Goal: Task Accomplishment & Management: Contribute content

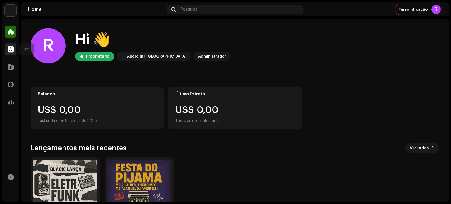
click at [14, 49] on div at bounding box center [11, 49] width 12 height 12
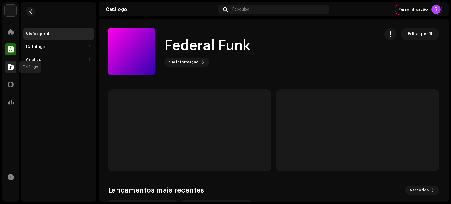
click at [9, 66] on span at bounding box center [11, 67] width 6 height 5
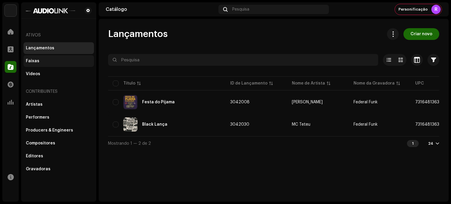
click at [38, 61] on div "Faixas" at bounding box center [59, 61] width 66 height 5
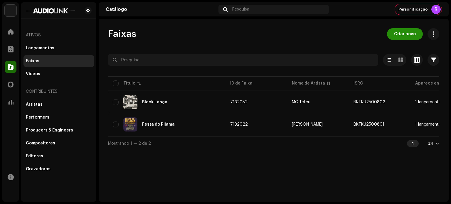
click at [400, 31] on span "Criar novo" at bounding box center [405, 34] width 22 height 12
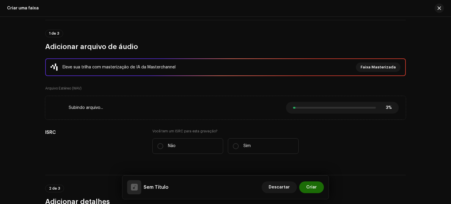
scroll to position [117, 0]
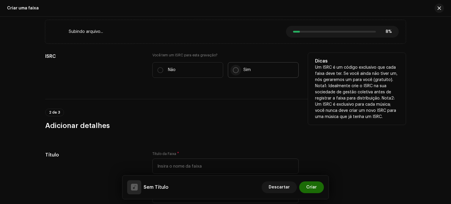
click at [235, 70] on input "Sim" at bounding box center [236, 70] width 6 height 6
radio input "true"
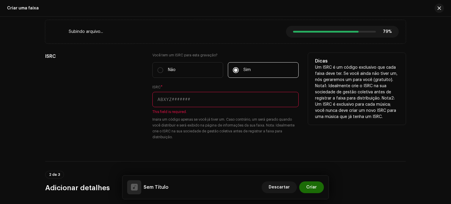
click at [168, 103] on input "text" at bounding box center [225, 99] width 146 height 15
paste input "BKTKU2500847"
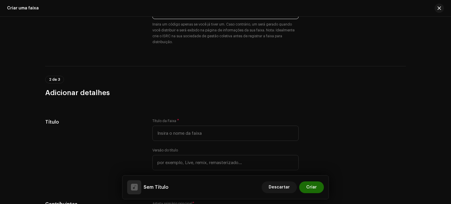
scroll to position [235, 0]
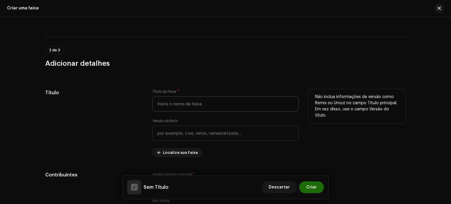
type input "BKTKU2500847"
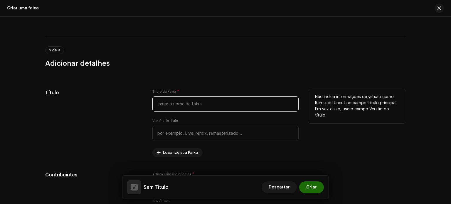
click at [164, 106] on input "text" at bounding box center [225, 103] width 146 height 15
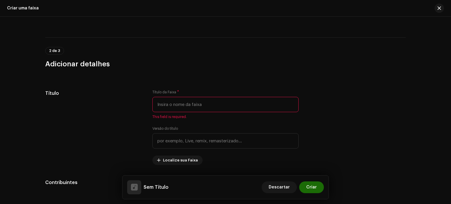
scroll to position [235, 0]
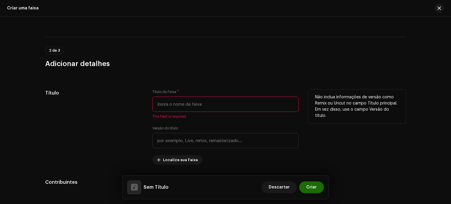
paste input "Guarujá"
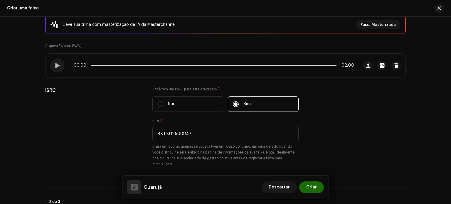
scroll to position [59, 0]
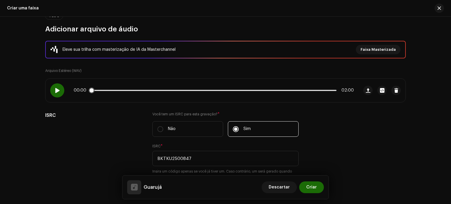
type input "Guarujá"
click at [60, 90] on div at bounding box center [57, 90] width 14 height 14
drag, startPoint x: 94, startPoint y: 91, endPoint x: 100, endPoint y: 91, distance: 6.2
click at [99, 91] on span at bounding box center [96, 90] width 6 height 6
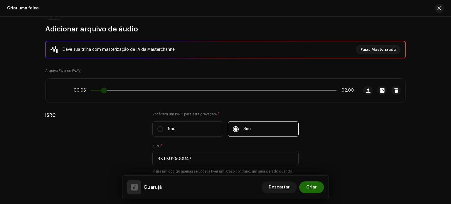
drag, startPoint x: 103, startPoint y: 90, endPoint x: 119, endPoint y: 90, distance: 15.8
click at [107, 90] on span at bounding box center [104, 90] width 6 height 6
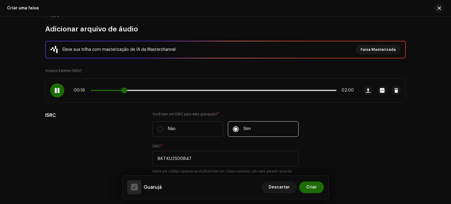
drag, startPoint x: 124, startPoint y: 90, endPoint x: 141, endPoint y: 90, distance: 16.4
click at [127, 90] on span at bounding box center [124, 90] width 6 height 6
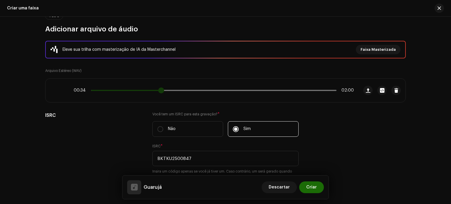
drag, startPoint x: 141, startPoint y: 90, endPoint x: 173, endPoint y: 91, distance: 32.3
click at [164, 91] on span at bounding box center [161, 90] width 6 height 6
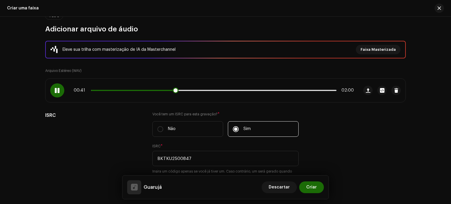
drag, startPoint x: 177, startPoint y: 91, endPoint x: 210, endPoint y: 91, distance: 32.9
click at [210, 91] on div "00:41 02:00" at bounding box center [214, 90] width 280 height 5
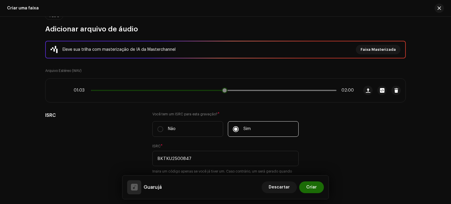
drag, startPoint x: 175, startPoint y: 89, endPoint x: 224, endPoint y: 93, distance: 48.9
click at [224, 94] on div "01:03 02:00" at bounding box center [201, 90] width 313 height 23
drag, startPoint x: 250, startPoint y: 91, endPoint x: 265, endPoint y: 90, distance: 15.3
click at [264, 90] on span at bounding box center [261, 90] width 6 height 6
drag, startPoint x: 276, startPoint y: 91, endPoint x: 304, endPoint y: 90, distance: 27.9
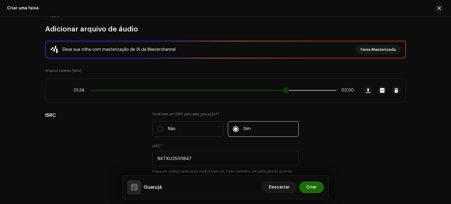
click at [304, 90] on div "01:34 02:00" at bounding box center [214, 90] width 280 height 5
drag, startPoint x: 309, startPoint y: 90, endPoint x: 329, endPoint y: 92, distance: 19.7
click at [321, 92] on span at bounding box center [318, 90] width 6 height 6
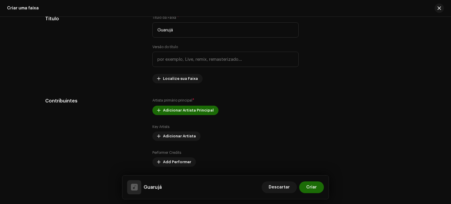
scroll to position [294, 0]
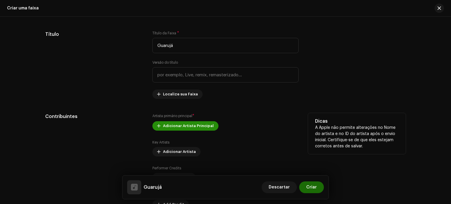
click at [183, 123] on span "Adicionar Artista Principal" at bounding box center [188, 126] width 51 height 12
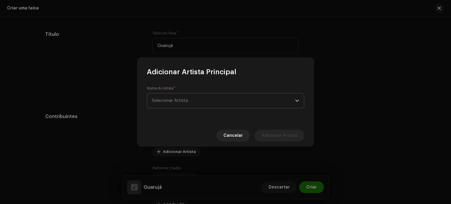
click at [191, 101] on span "Selecionar Artista" at bounding box center [223, 100] width 143 height 15
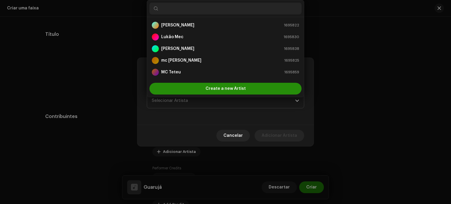
click at [192, 89] on div "Create a new Artist" at bounding box center [225, 89] width 152 height 12
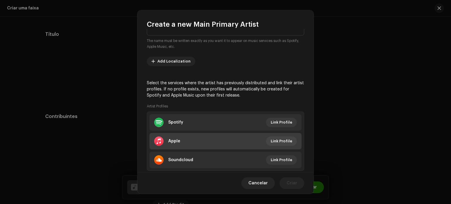
scroll to position [90, 0]
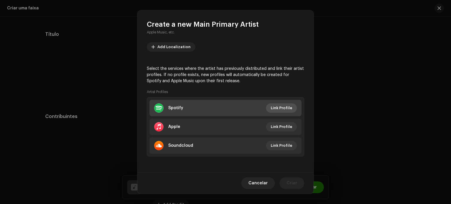
click at [284, 107] on span "Link Profile" at bounding box center [280, 108] width 21 height 12
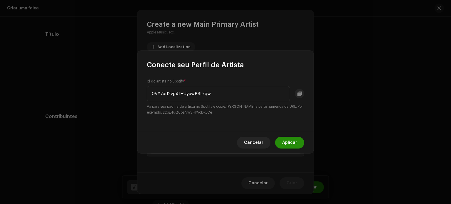
type input "0VY7xd2vg4fHUyuwBSLkqw"
click at [289, 142] on span "Aplicar" at bounding box center [289, 143] width 15 height 12
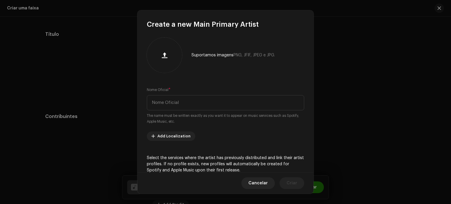
scroll to position [0, 0]
click at [199, 98] on input "text" at bounding box center [225, 103] width 157 height 15
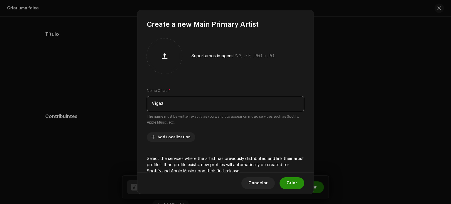
type input "Vigaz"
click at [293, 185] on span "Criar" at bounding box center [291, 183] width 11 height 12
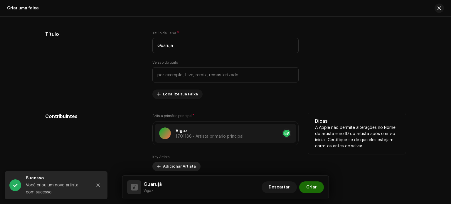
click at [182, 169] on span "Adicionar Artista" at bounding box center [179, 166] width 33 height 12
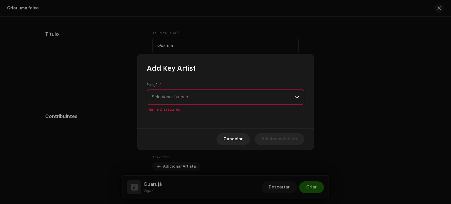
click at [188, 95] on span "Selecionar função" at bounding box center [223, 97] width 143 height 15
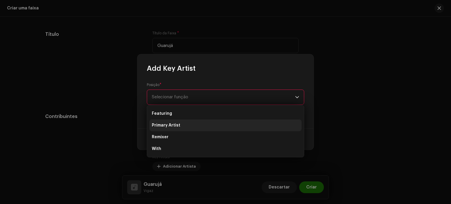
click at [175, 125] on span "Primary Artist" at bounding box center [166, 125] width 28 height 6
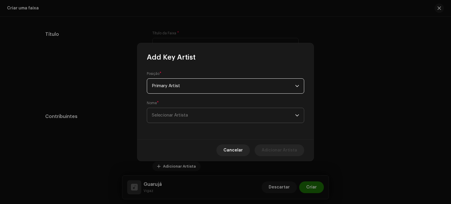
click at [191, 116] on span "Selecionar Artista" at bounding box center [223, 115] width 143 height 15
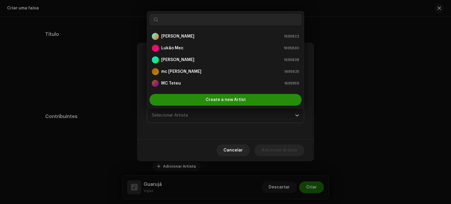
click at [203, 97] on div "Create a new Artist" at bounding box center [225, 100] width 152 height 12
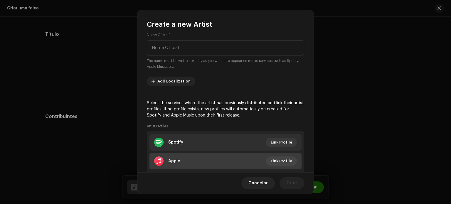
scroll to position [90, 0]
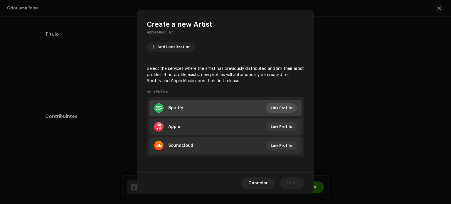
click at [285, 109] on span "Link Profile" at bounding box center [280, 108] width 21 height 12
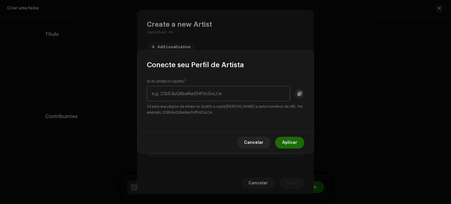
click at [209, 94] on input "text" at bounding box center [218, 93] width 143 height 15
type input "5RYHjUF7y8Wiv0SNYu1YBR"
click at [290, 143] on span "Aplicar" at bounding box center [289, 143] width 15 height 12
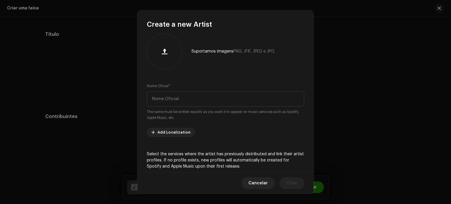
scroll to position [2, 0]
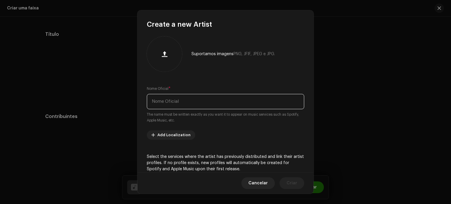
click at [201, 102] on input "text" at bounding box center [225, 101] width 157 height 15
type input "MC Biel VS"
click at [295, 182] on span "Criar" at bounding box center [291, 183] width 11 height 12
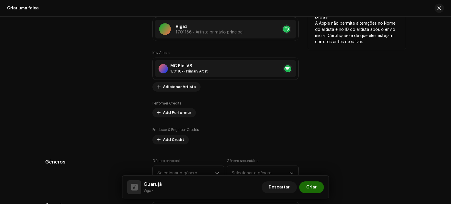
scroll to position [411, 0]
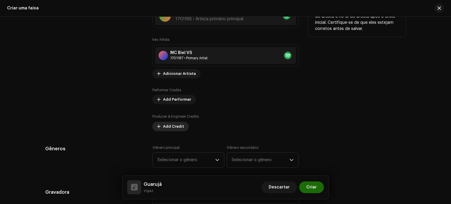
click at [177, 128] on span "Add Credit" at bounding box center [173, 127] width 21 height 12
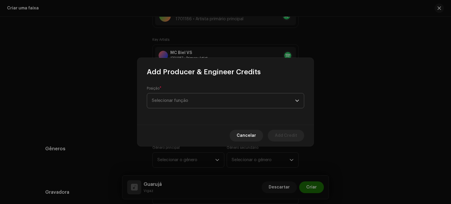
click at [183, 104] on span "Selecionar função" at bounding box center [223, 100] width 143 height 15
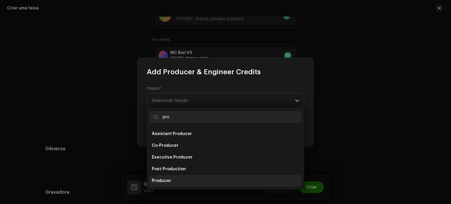
type input "pro"
click at [180, 180] on li "Producer" at bounding box center [225, 181] width 152 height 12
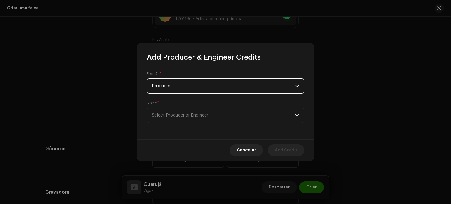
click at [178, 127] on div "Posição * Producer Nome * Select Producer or Engineer" at bounding box center [225, 100] width 176 height 77
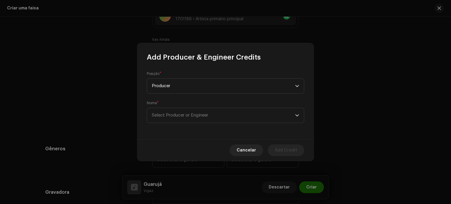
click at [178, 123] on div "Posição * Producer Nome * Select Producer or Engineer" at bounding box center [225, 100] width 176 height 77
click at [178, 121] on span "Select Producer or Engineer" at bounding box center [223, 115] width 143 height 15
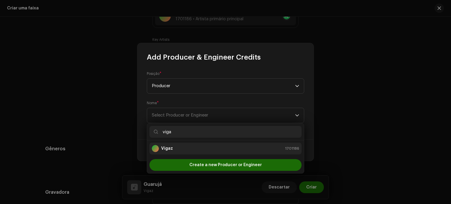
type input "viga"
click at [194, 147] on div "Vigaz 1701186" at bounding box center [225, 148] width 147 height 7
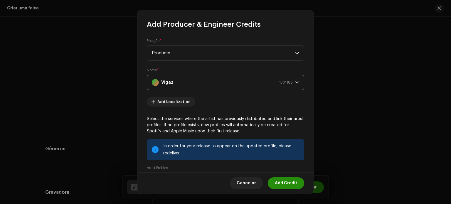
click at [278, 180] on span "Add Credit" at bounding box center [286, 183] width 22 height 12
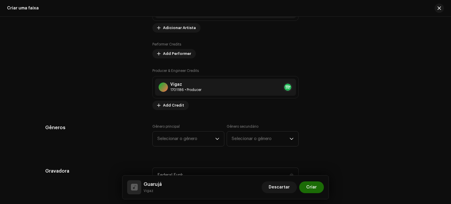
scroll to position [470, 0]
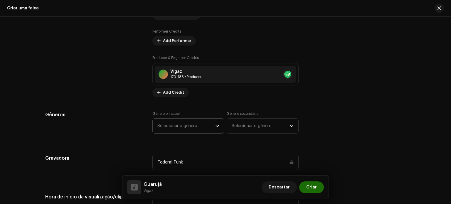
click at [176, 130] on span "Selecionar o gênero" at bounding box center [186, 126] width 58 height 15
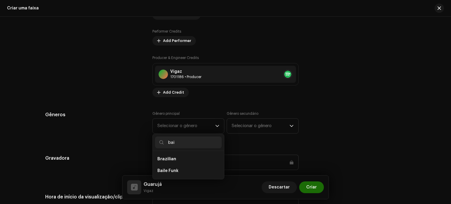
scroll to position [0, 0]
type input "baile"
click at [169, 169] on span "Baile Funk" at bounding box center [167, 171] width 21 height 6
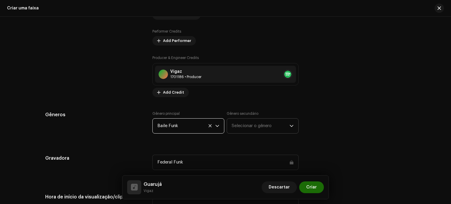
click at [247, 128] on span "Selecionar o gênero" at bounding box center [260, 126] width 58 height 15
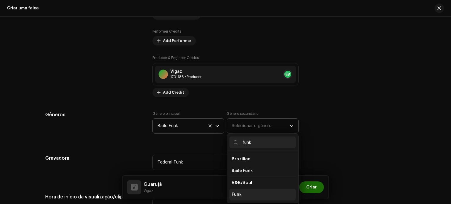
type input "funk"
click at [245, 190] on li "Funk" at bounding box center [262, 195] width 67 height 12
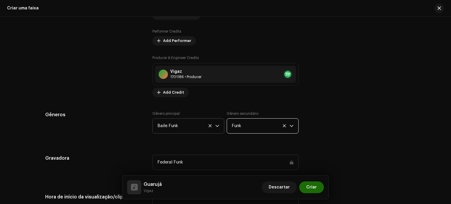
click at [130, 123] on div "Gêneros" at bounding box center [94, 125] width 98 height 29
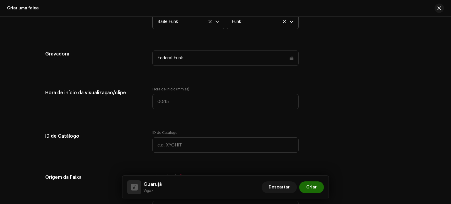
scroll to position [587, 0]
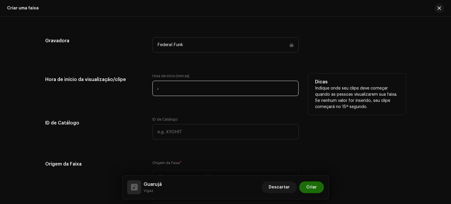
click at [170, 89] on input ":" at bounding box center [225, 88] width 146 height 15
type input "00:14"
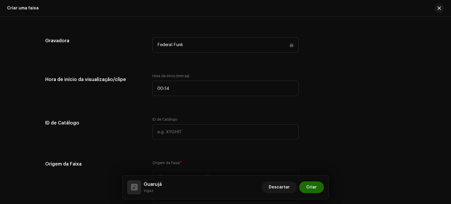
click at [114, 108] on div "Detalhes da faixa Complete o seguinte para finalizar sua faixa. 1 de 3 Adiciona…" at bounding box center [225, 81] width 379 height 1274
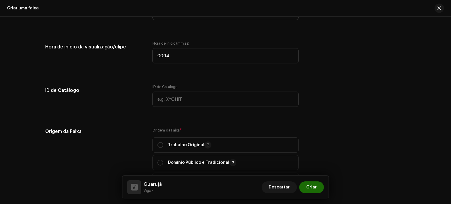
scroll to position [675, 0]
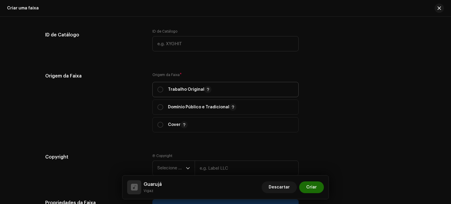
click at [184, 92] on p "Trabalho Original" at bounding box center [189, 89] width 43 height 7
radio input "true"
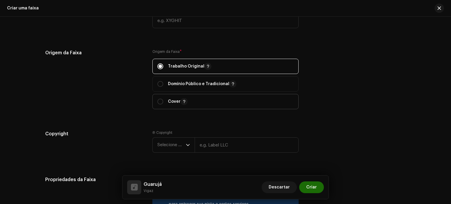
scroll to position [734, 0]
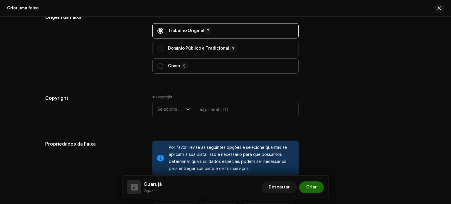
click at [173, 111] on span "Selecione o ano" at bounding box center [171, 109] width 28 height 15
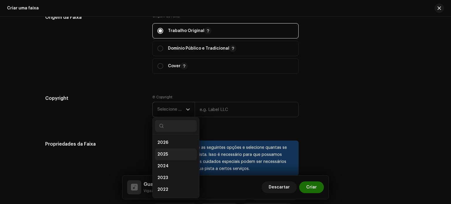
click at [174, 153] on li "2025" at bounding box center [176, 154] width 42 height 12
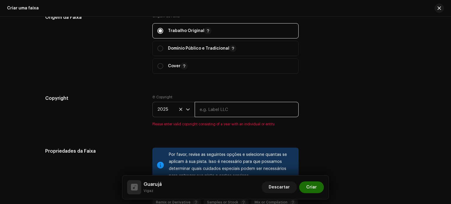
click at [207, 108] on input "text" at bounding box center [246, 109] width 104 height 15
type input "Gold Management"
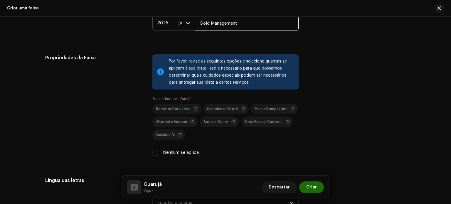
scroll to position [851, 0]
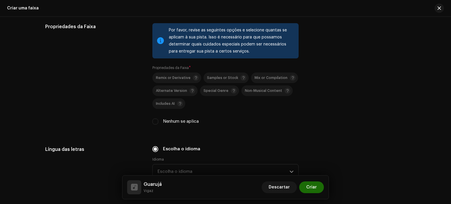
click at [165, 121] on label "Nenhum se aplica" at bounding box center [181, 121] width 36 height 6
click at [158, 121] on input "Nenhum se aplica" at bounding box center [155, 122] width 6 height 6
checkbox input "true"
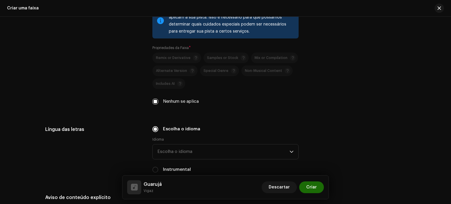
scroll to position [939, 0]
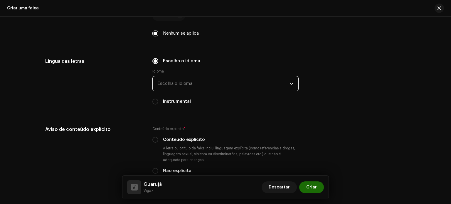
click at [175, 85] on span "Escolha o idioma" at bounding box center [223, 83] width 132 height 15
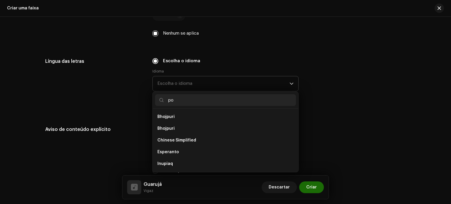
scroll to position [0, 0]
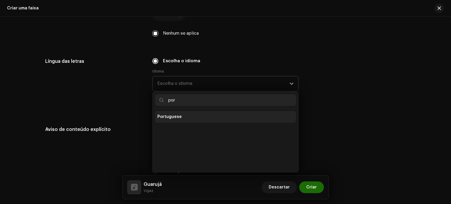
type input "por"
click at [182, 115] on li "Portuguese" at bounding box center [225, 117] width 141 height 12
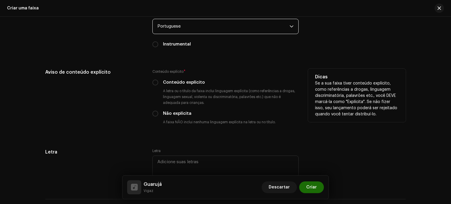
scroll to position [998, 0]
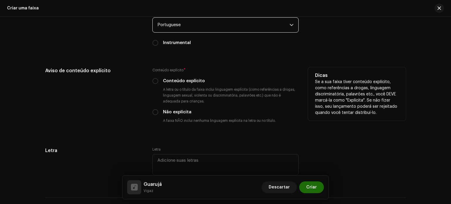
click at [158, 87] on div "Conteúdo explícito * Conteúdo explícito A letra ou o título da faixa inclui lin…" at bounding box center [225, 96] width 146 height 59
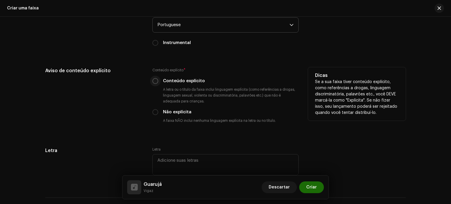
click at [156, 84] on p-radiobutton at bounding box center [155, 81] width 6 height 6
click at [154, 84] on input "Conteúdo explícito" at bounding box center [155, 81] width 6 height 6
radio input "true"
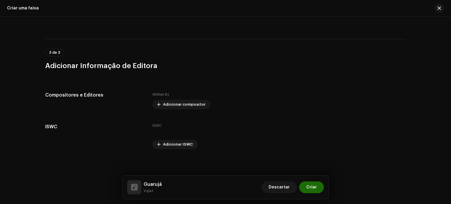
scroll to position [1159, 0]
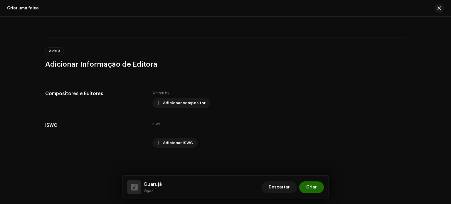
click at [185, 103] on span "Adicionar compositor" at bounding box center [184, 103] width 43 height 12
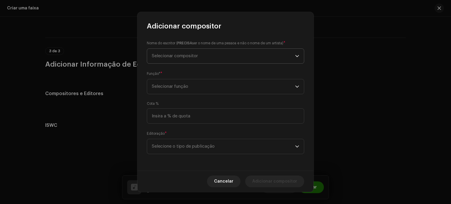
click at [213, 63] on span "Selecionar compositor" at bounding box center [223, 56] width 143 height 15
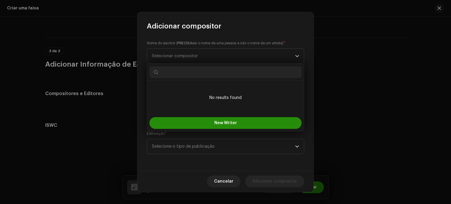
click at [224, 127] on button "New Writer" at bounding box center [225, 123] width 152 height 12
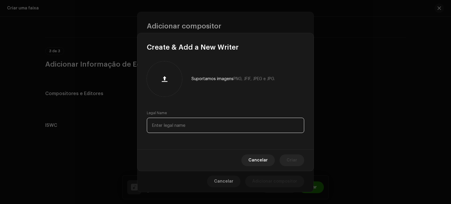
click at [206, 121] on input "text" at bounding box center [225, 125] width 157 height 15
paste input "[PERSON_NAME]"
type input "[PERSON_NAME]"
click at [288, 162] on span "Criar" at bounding box center [291, 160] width 11 height 12
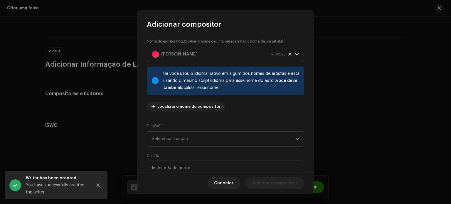
click at [223, 138] on span "Selecionar função" at bounding box center [223, 138] width 143 height 15
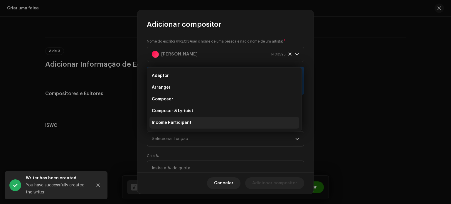
scroll to position [9, 0]
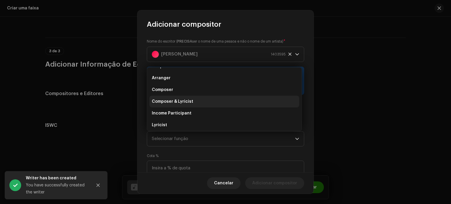
click at [206, 104] on li "Composer & Lyricist" at bounding box center [224, 102] width 150 height 12
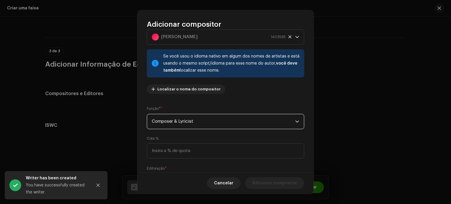
scroll to position [50, 0]
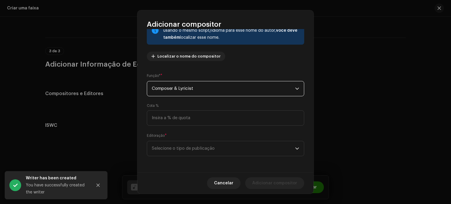
click at [216, 157] on div "Nome do escritor ( PRECISA ser o nome de [PERSON_NAME] e não o nome de um artis…" at bounding box center [225, 100] width 176 height 143
click at [217, 152] on span "Selecione o tipo de publicação" at bounding box center [223, 148] width 143 height 15
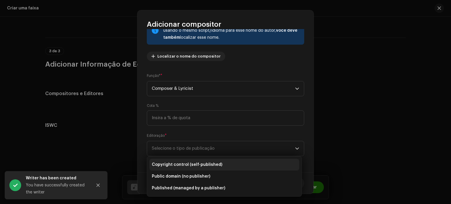
drag, startPoint x: 221, startPoint y: 163, endPoint x: 224, endPoint y: 165, distance: 3.7
click at [221, 164] on li "Copyright control (self-published)" at bounding box center [224, 165] width 150 height 12
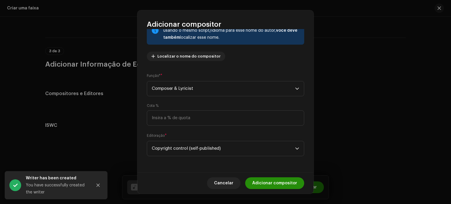
click at [267, 182] on span "Adicionar compositor" at bounding box center [274, 183] width 45 height 12
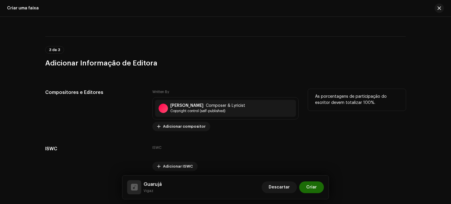
click at [374, 105] on p "As porcentagens de participação do escritor devem totalizar 100%." at bounding box center [357, 100] width 84 height 12
click at [183, 125] on span "Adicionar compositor" at bounding box center [184, 127] width 43 height 12
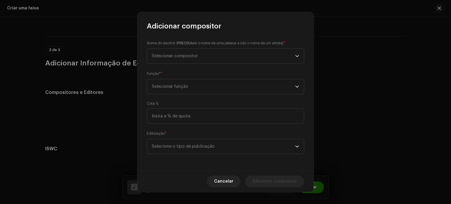
click at [194, 66] on div "Nome do escritor ( PRECISA ser o nome de uma pessoa e não o nome de um artista)…" at bounding box center [225, 101] width 176 height 140
click at [196, 60] on span "Selecionar compositor" at bounding box center [223, 56] width 143 height 15
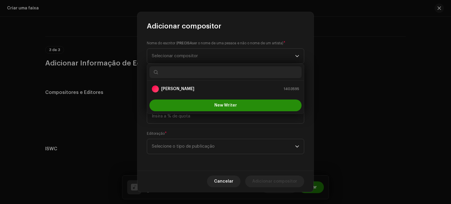
click at [207, 103] on button "New Writer" at bounding box center [225, 105] width 152 height 12
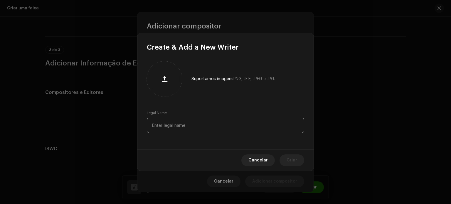
click at [198, 127] on input "text" at bounding box center [225, 125] width 157 height 15
paste input "[PERSON_NAME] dos [PERSON_NAME]"
type input "[PERSON_NAME] dos [PERSON_NAME]"
click at [295, 160] on span "Criar" at bounding box center [291, 160] width 11 height 12
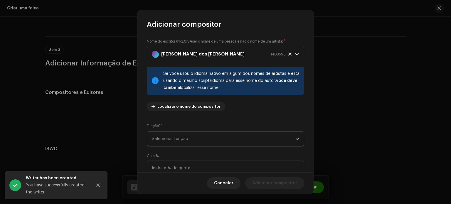
click at [209, 142] on span "Selecionar função" at bounding box center [223, 138] width 143 height 15
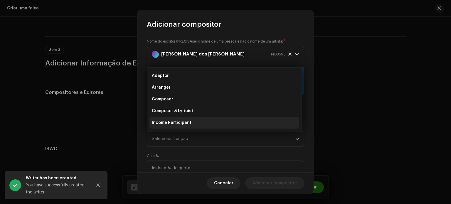
scroll to position [9, 0]
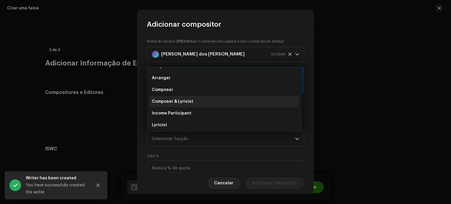
click at [199, 102] on li "Composer & Lyricist" at bounding box center [224, 102] width 150 height 12
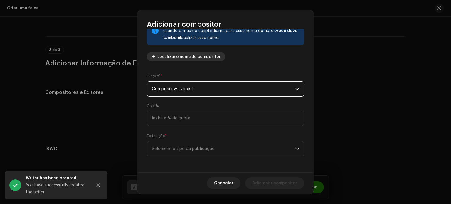
scroll to position [50, 0]
click at [205, 156] on p-select "Selecione o tipo de publicação" at bounding box center [225, 148] width 157 height 15
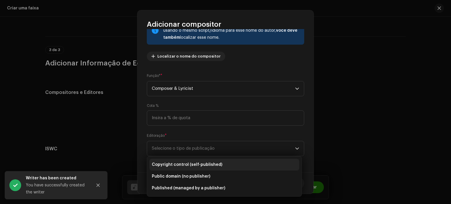
click at [202, 169] on li "Copyright control (self-published)" at bounding box center [224, 165] width 150 height 12
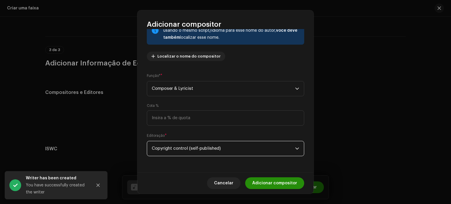
click at [280, 188] on span "Adicionar compositor" at bounding box center [274, 183] width 45 height 12
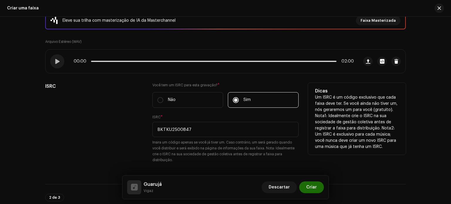
scroll to position [117, 0]
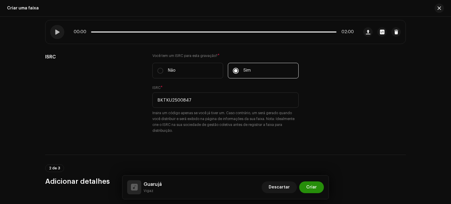
click at [306, 183] on button "Criar" at bounding box center [311, 187] width 25 height 12
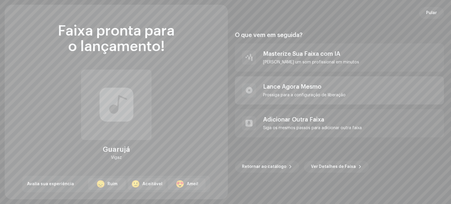
click at [305, 83] on div "Lance Agora Mesmo" at bounding box center [304, 86] width 82 height 7
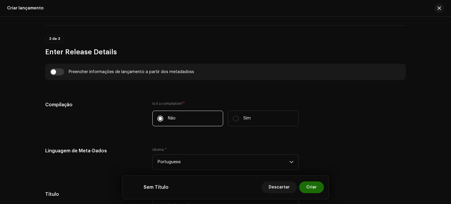
scroll to position [391, 0]
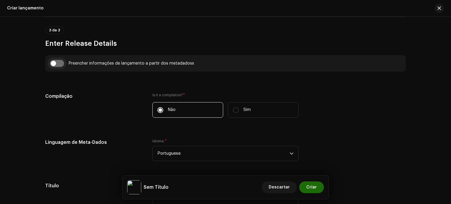
click at [57, 62] on input "checkbox" at bounding box center [57, 63] width 14 height 7
checkbox input "true"
type input "Guarujá"
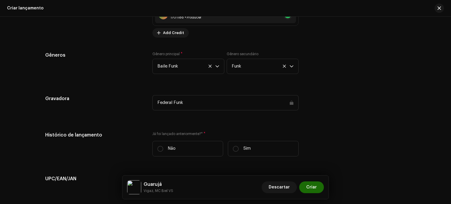
scroll to position [860, 0]
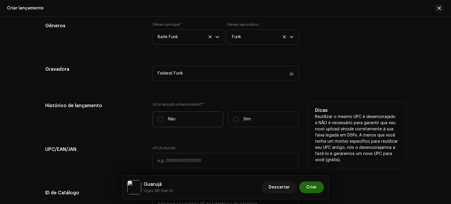
click at [172, 119] on p "Não" at bounding box center [172, 119] width 8 height 6
click at [163, 119] on input "Não" at bounding box center [160, 119] width 6 height 6
radio input "true"
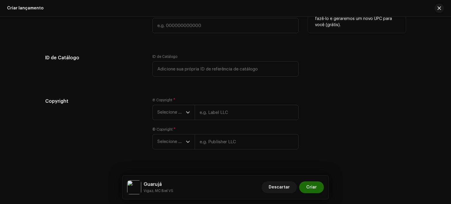
scroll to position [1006, 0]
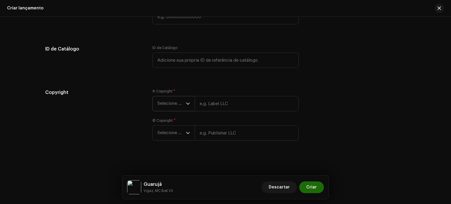
click at [175, 106] on span "Selecione o ano" at bounding box center [171, 103] width 28 height 15
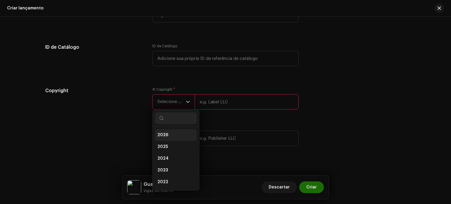
click at [174, 141] on li "2026" at bounding box center [176, 135] width 42 height 12
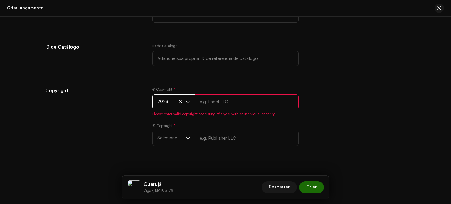
click at [173, 103] on span "2026" at bounding box center [171, 101] width 28 height 15
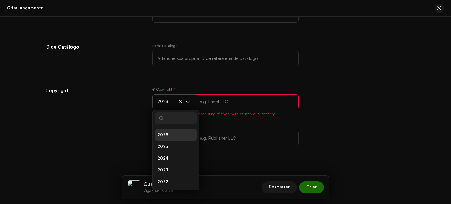
scroll to position [2, 0]
click at [171, 143] on li "2025" at bounding box center [176, 144] width 42 height 12
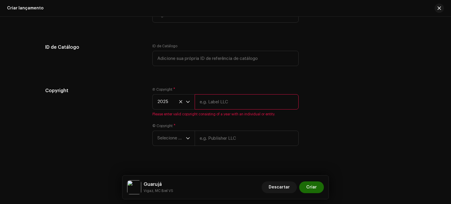
click at [211, 106] on input "text" at bounding box center [246, 101] width 104 height 15
type input "Gold Management"
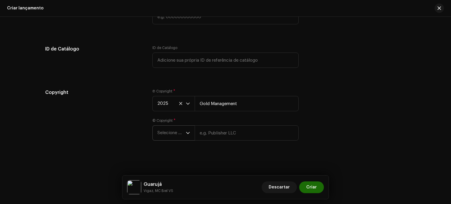
click at [169, 134] on span "Selecione o ano" at bounding box center [171, 133] width 28 height 15
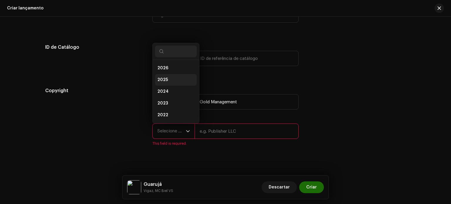
click at [170, 79] on li "2025" at bounding box center [176, 80] width 42 height 12
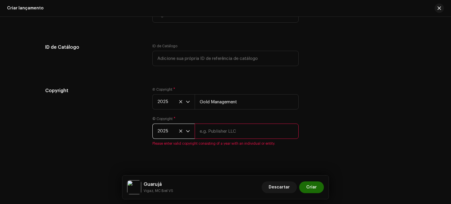
click at [209, 132] on input "text" at bounding box center [246, 130] width 104 height 15
type input "Gold Management"
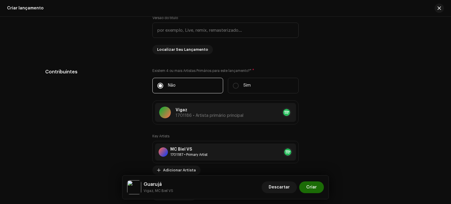
scroll to position [821, 0]
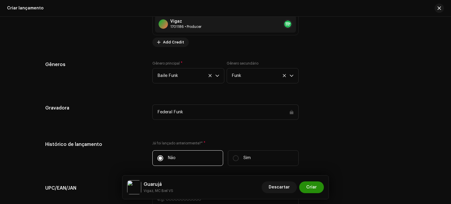
click at [310, 188] on span "Criar" at bounding box center [311, 187] width 11 height 12
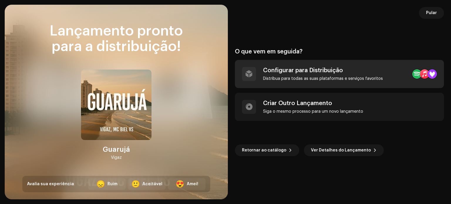
click at [307, 80] on div "Distribua para todas as suas plataformas e serviços favoritos" at bounding box center [323, 78] width 120 height 5
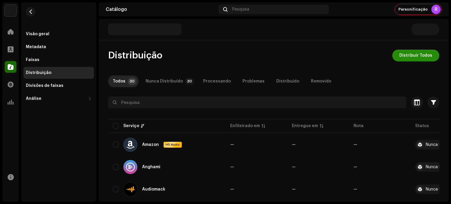
click at [419, 55] on span "Distribuir Todos" at bounding box center [415, 56] width 33 height 12
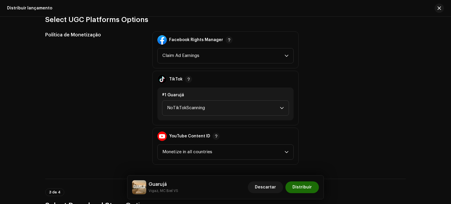
scroll to position [704, 0]
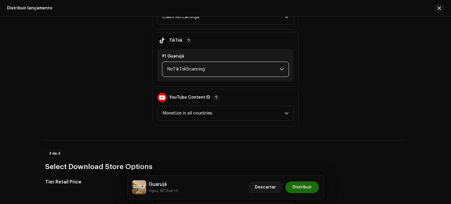
click at [211, 75] on span "NoTikTokScanning" at bounding box center [223, 69] width 113 height 15
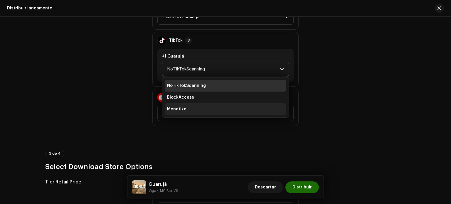
click at [189, 109] on li "Monetize" at bounding box center [225, 109] width 121 height 12
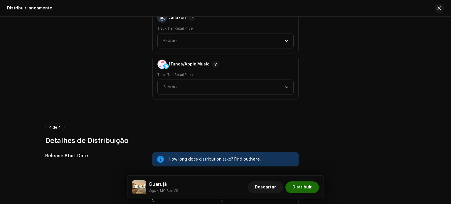
scroll to position [880, 0]
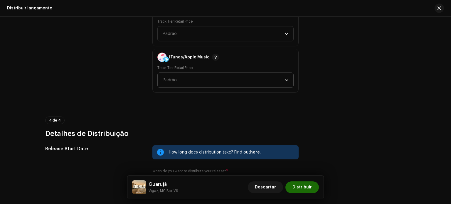
click at [189, 81] on span "Padrão" at bounding box center [223, 80] width 122 height 15
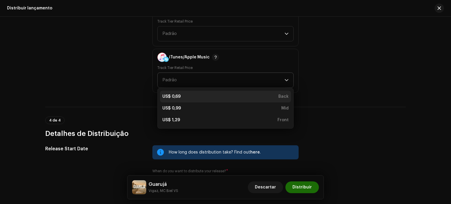
click at [184, 100] on li "US$ 0,69 Back" at bounding box center [225, 97] width 131 height 12
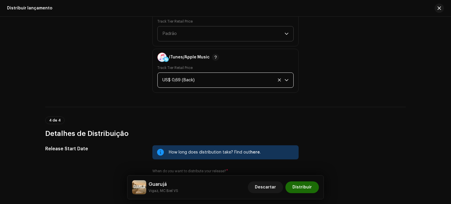
click at [197, 31] on span "Padrão" at bounding box center [223, 33] width 122 height 15
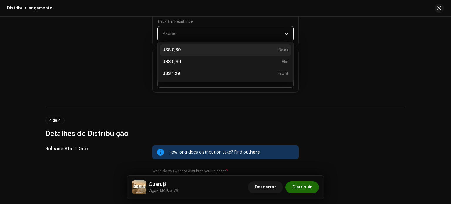
click at [187, 48] on div "US$ 0,69 Back" at bounding box center [225, 50] width 126 height 6
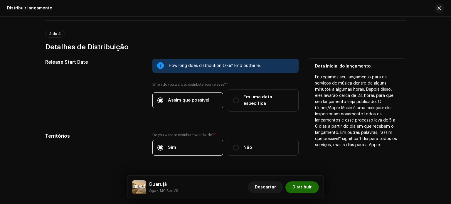
scroll to position [974, 0]
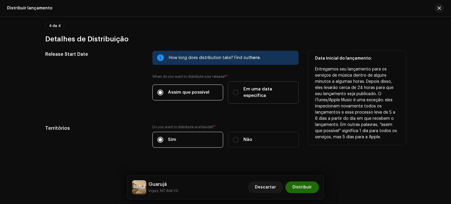
click at [250, 83] on label "Em uma data específica" at bounding box center [263, 92] width 71 height 22
click at [238, 89] on input "Em uma data específica" at bounding box center [236, 92] width 6 height 6
radio input "true"
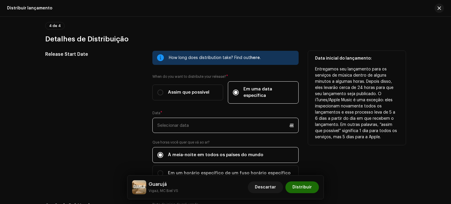
click at [179, 118] on p-datepicker at bounding box center [225, 125] width 146 height 15
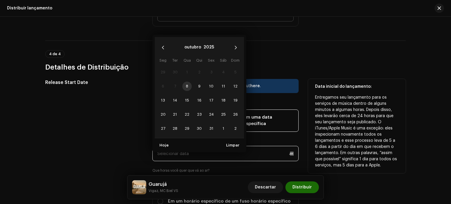
scroll to position [945, 0]
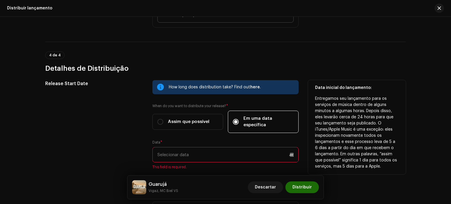
click at [177, 140] on div "Data * This field is required." at bounding box center [225, 154] width 146 height 29
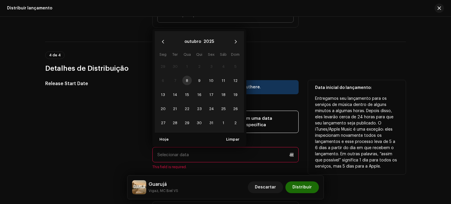
click at [178, 147] on input "text" at bounding box center [225, 154] width 146 height 15
click at [237, 36] on button "Next Month" at bounding box center [236, 42] width 12 height 12
click at [209, 104] on span "21" at bounding box center [211, 108] width 9 height 9
type input "[DATE]"
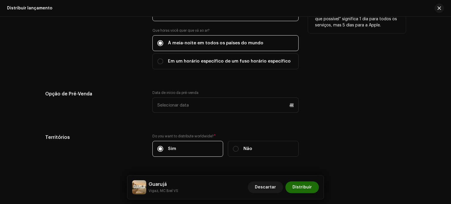
scroll to position [1092, 0]
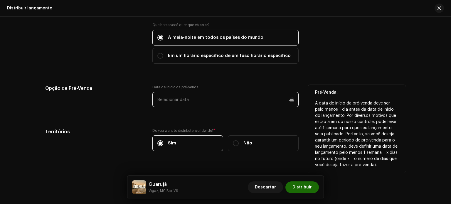
click at [180, 94] on p-datepicker at bounding box center [225, 99] width 146 height 15
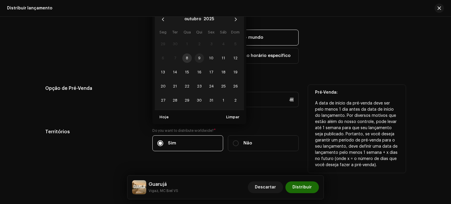
click at [194, 53] on span "9" at bounding box center [198, 57] width 9 height 9
type input "[DATE]"
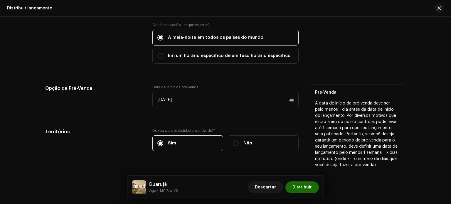
click at [126, 93] on div "Opção de Pré-Venda" at bounding box center [94, 99] width 98 height 29
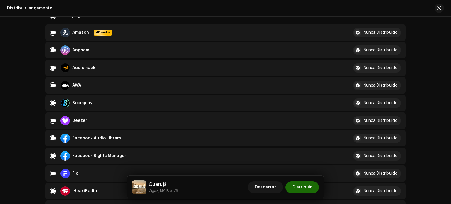
scroll to position [0, 0]
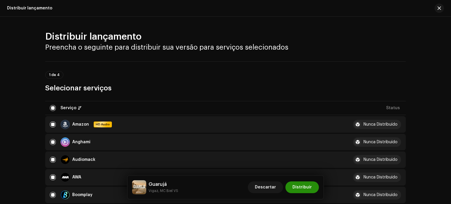
click at [292, 188] on button "Distribuir" at bounding box center [301, 187] width 33 height 12
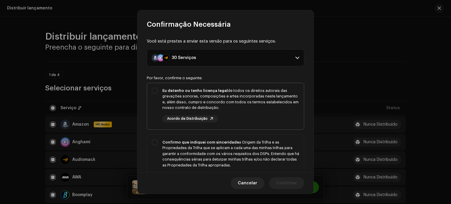
click at [197, 102] on div "Eu detenho ou tenho licença legal de todos os direitos autorais das gravações s…" at bounding box center [230, 99] width 137 height 23
checkbox input "true"
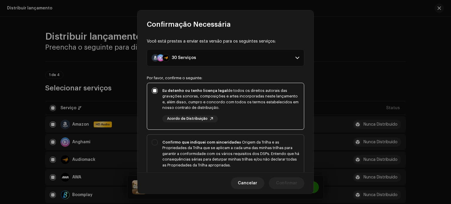
click at [197, 141] on strong "Confirmo que indiquei com sinceridade" at bounding box center [200, 142] width 77 height 4
checkbox input "true"
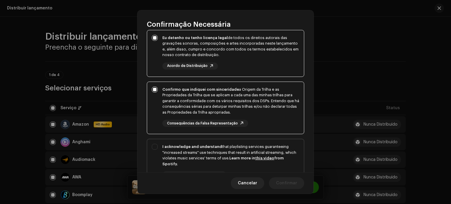
scroll to position [88, 0]
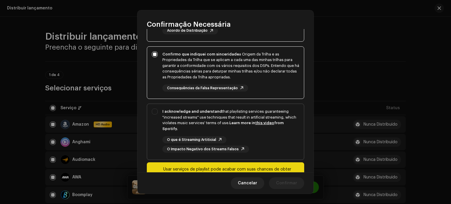
click at [184, 115] on div "I acknowledge and understand that playlisting services guaranteeing "increased …" at bounding box center [230, 120] width 137 height 23
checkbox input "true"
click at [281, 183] on span "Confirmar" at bounding box center [286, 183] width 21 height 12
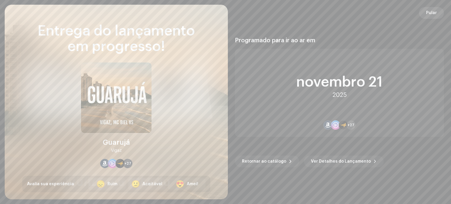
click at [427, 11] on span "Pular" at bounding box center [431, 13] width 11 height 12
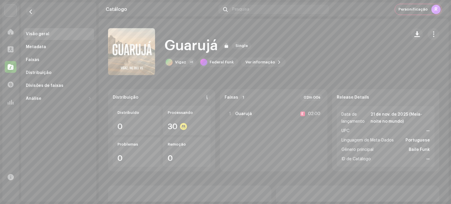
click at [19, 50] on navigation-secondary "Visão geral Metadata Faixas Distribuição Divisões de faixas Análise Consumo Eng…" at bounding box center [57, 101] width 77 height 199
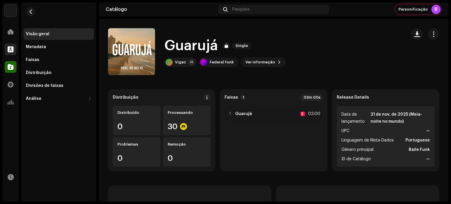
click at [13, 47] on span at bounding box center [11, 49] width 6 height 5
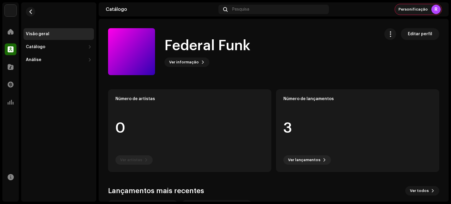
click at [435, 7] on div "R" at bounding box center [435, 9] width 9 height 9
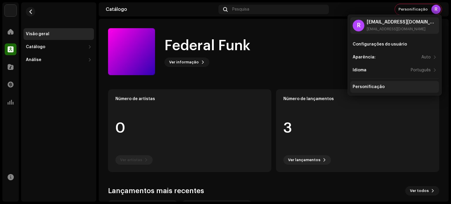
click at [385, 89] on div "Personificação" at bounding box center [394, 87] width 89 height 12
